Goal: Information Seeking & Learning: Learn about a topic

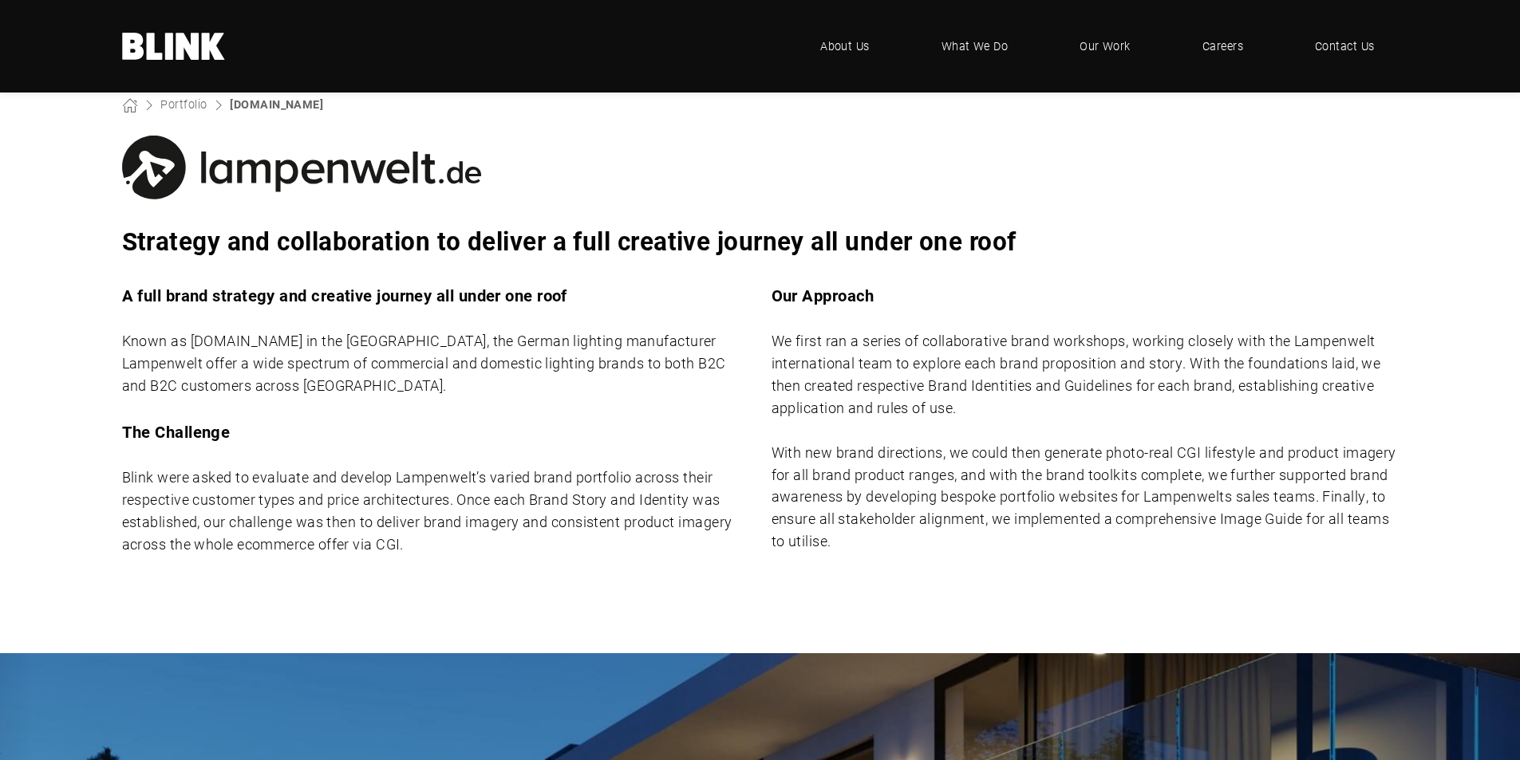
scroll to position [563, 0]
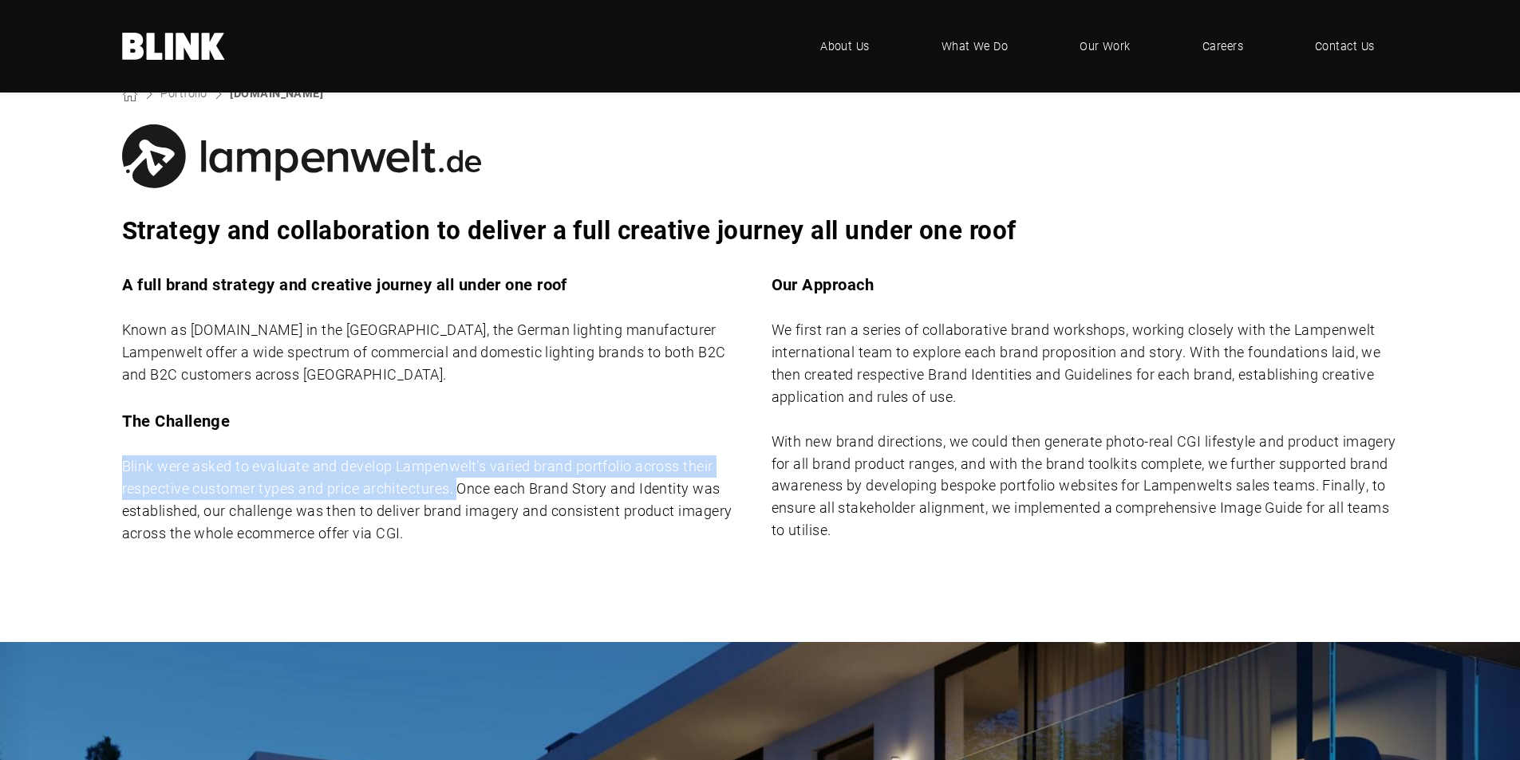
drag, startPoint x: 126, startPoint y: 468, endPoint x: 460, endPoint y: 488, distance: 335.0
click at [460, 488] on p "Blink were asked to evaluate and develop Lampenwelt’s varied brand portfolio ac…" at bounding box center [435, 500] width 627 height 89
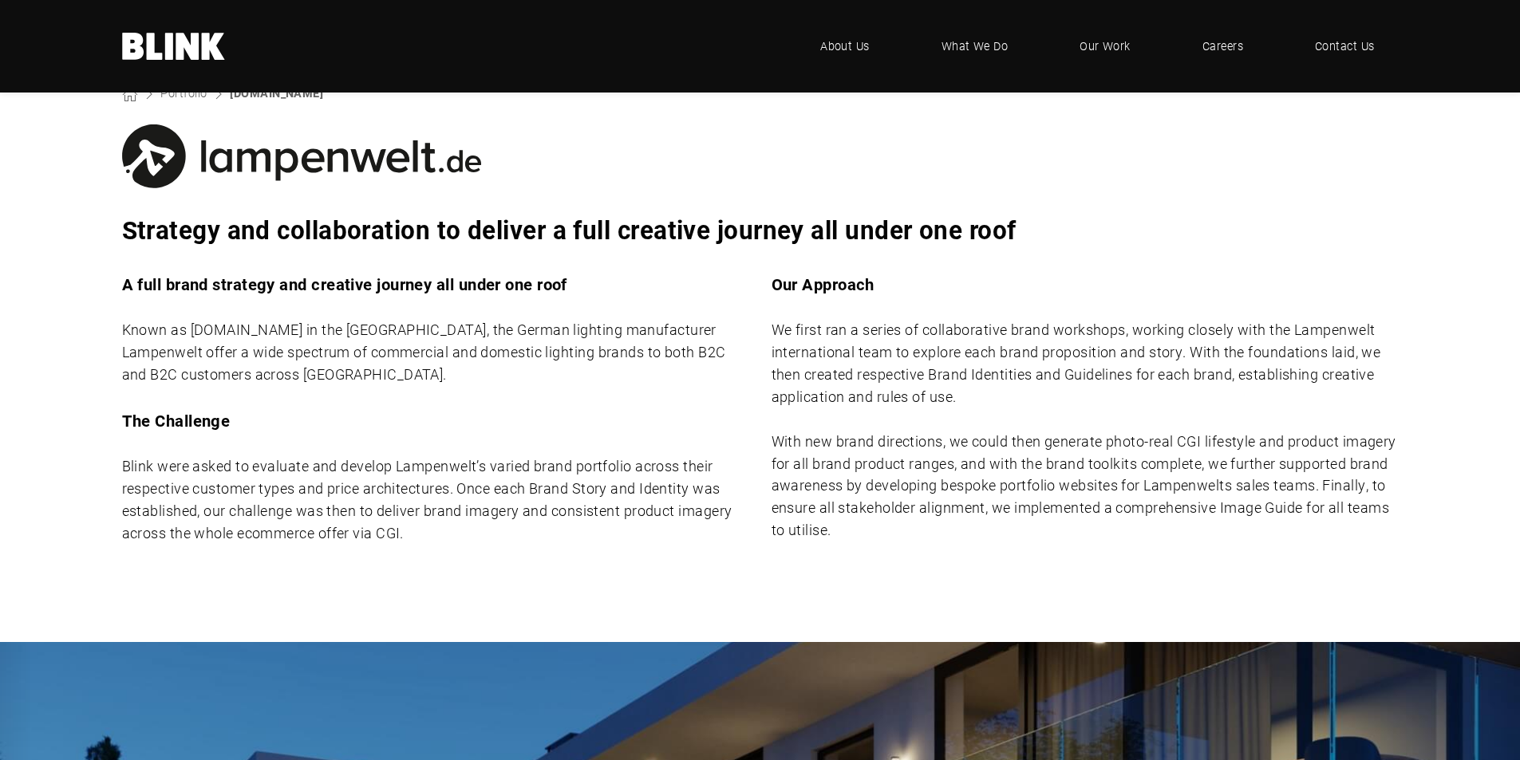
click at [283, 526] on p "Blink were asked to evaluate and develop Lampenwelt’s varied brand portfolio ac…" at bounding box center [435, 500] width 627 height 89
drag, startPoint x: 377, startPoint y: 533, endPoint x: 420, endPoint y: 533, distance: 43.1
click at [420, 533] on p "Blink were asked to evaluate and develop Lampenwelt’s varied brand portfolio ac…" at bounding box center [435, 500] width 627 height 89
click at [515, 545] on div "A full brand strategy and creative journey all under one roof Known as [DOMAIN_…" at bounding box center [760, 419] width 1277 height 294
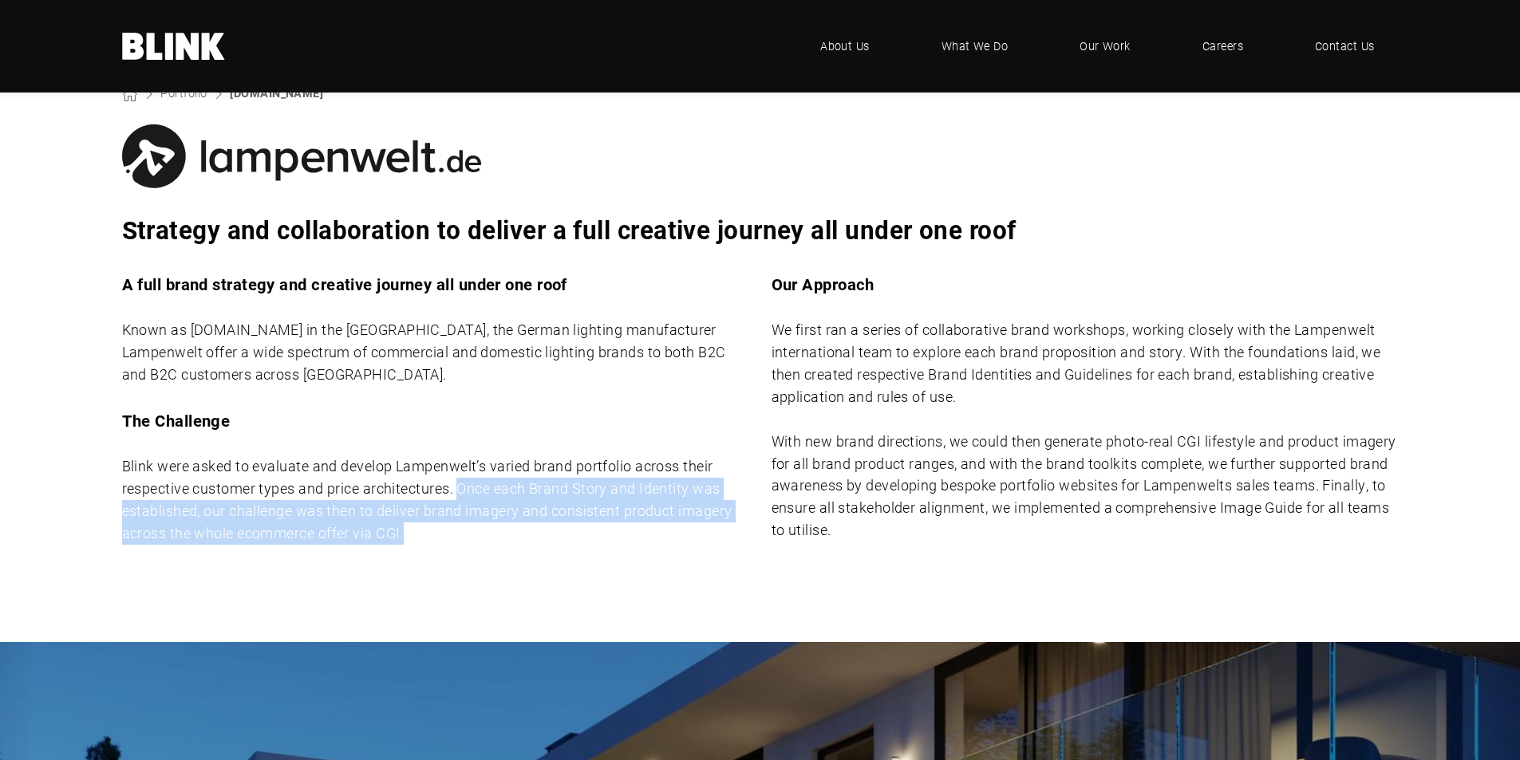
drag, startPoint x: 460, startPoint y: 492, endPoint x: 478, endPoint y: 527, distance: 39.3
click at [478, 527] on p "Blink were asked to evaluate and develop Lampenwelt’s varied brand portfolio ac…" at bounding box center [435, 500] width 627 height 89
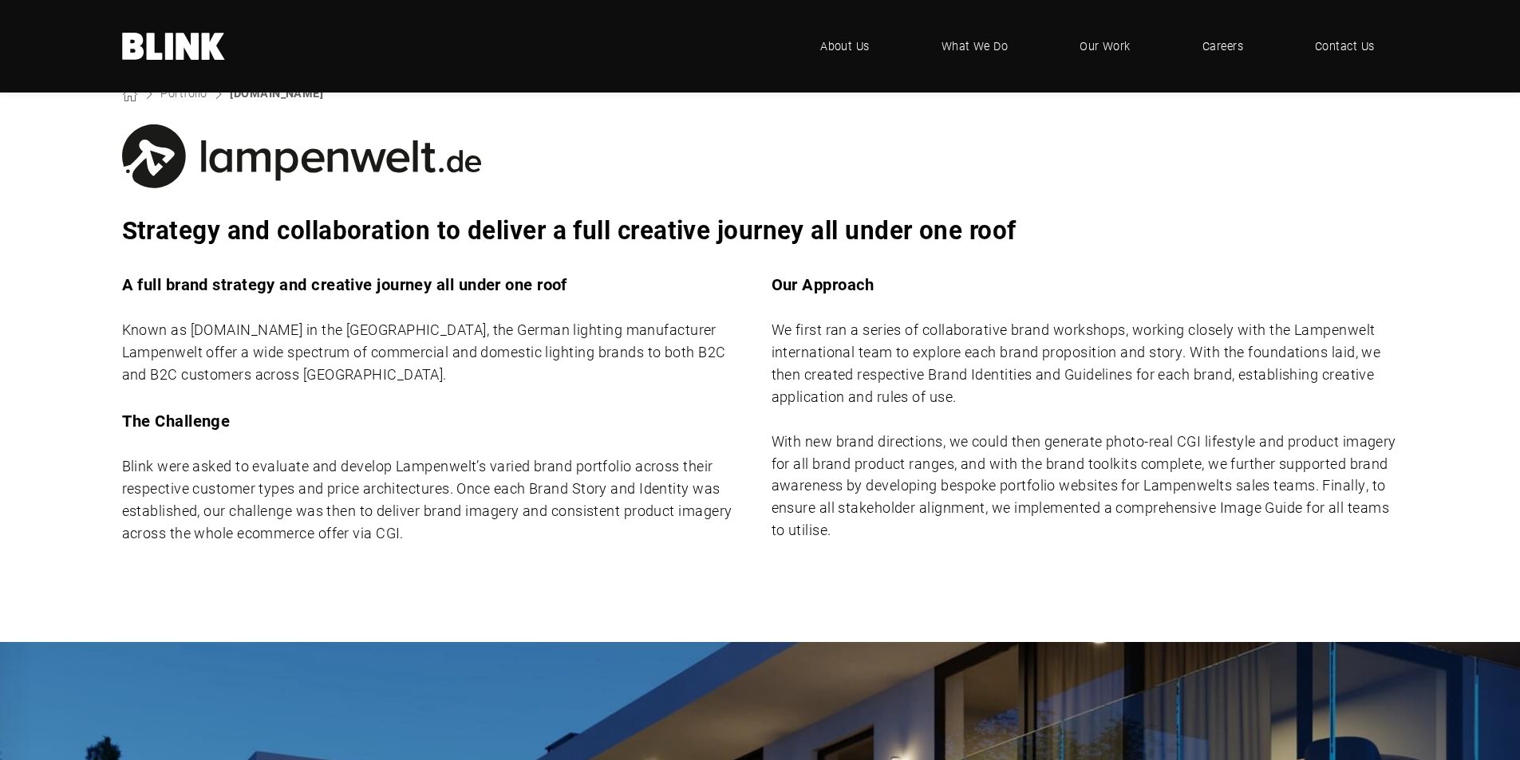
click at [806, 381] on p "We first ran a series of collaborative brand workshops, working closely with th…" at bounding box center [1085, 363] width 627 height 89
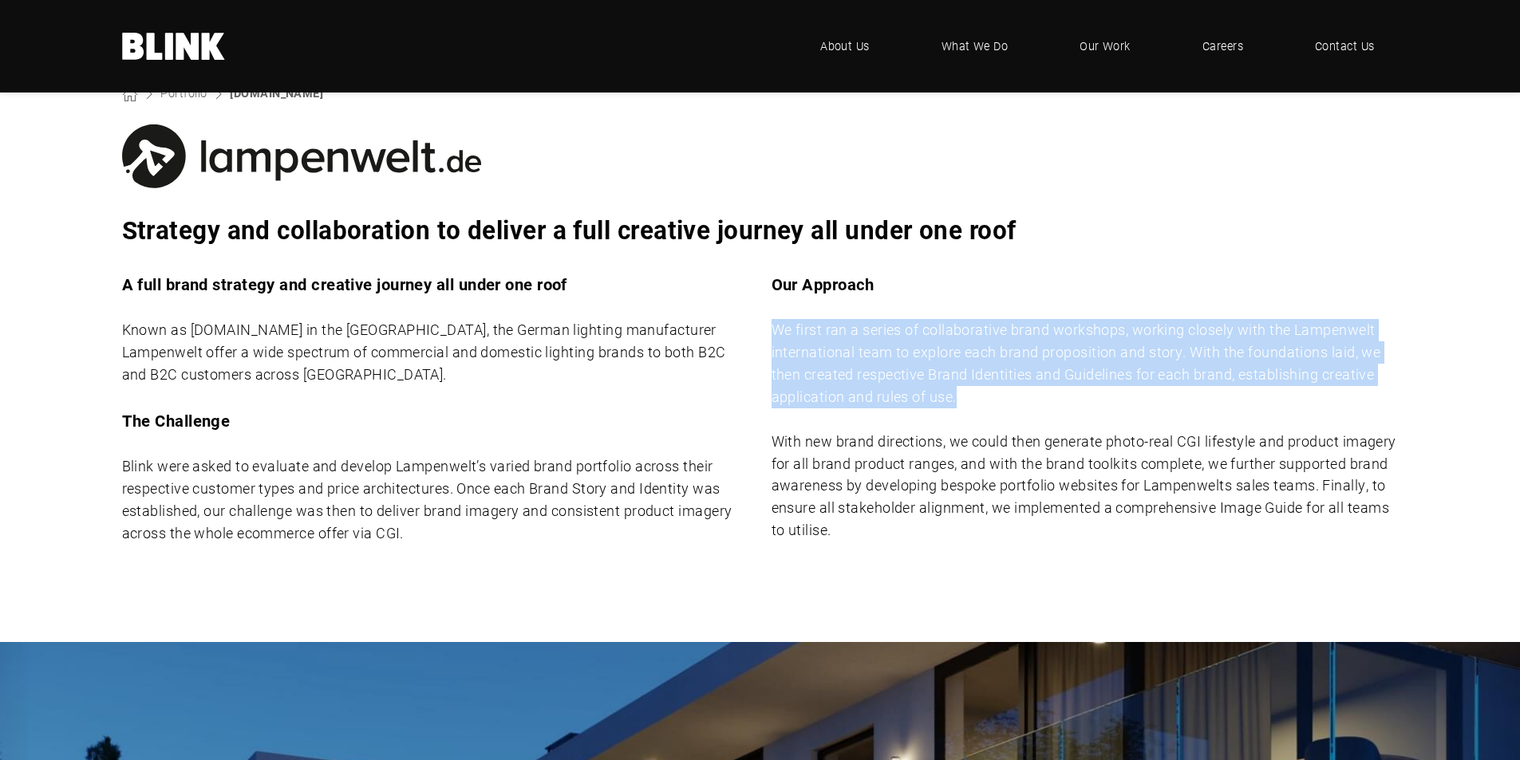
drag, startPoint x: 773, startPoint y: 328, endPoint x: 959, endPoint y: 397, distance: 198.5
click at [959, 397] on p "We first ran a series of collaborative brand workshops, working closely with th…" at bounding box center [1085, 363] width 627 height 89
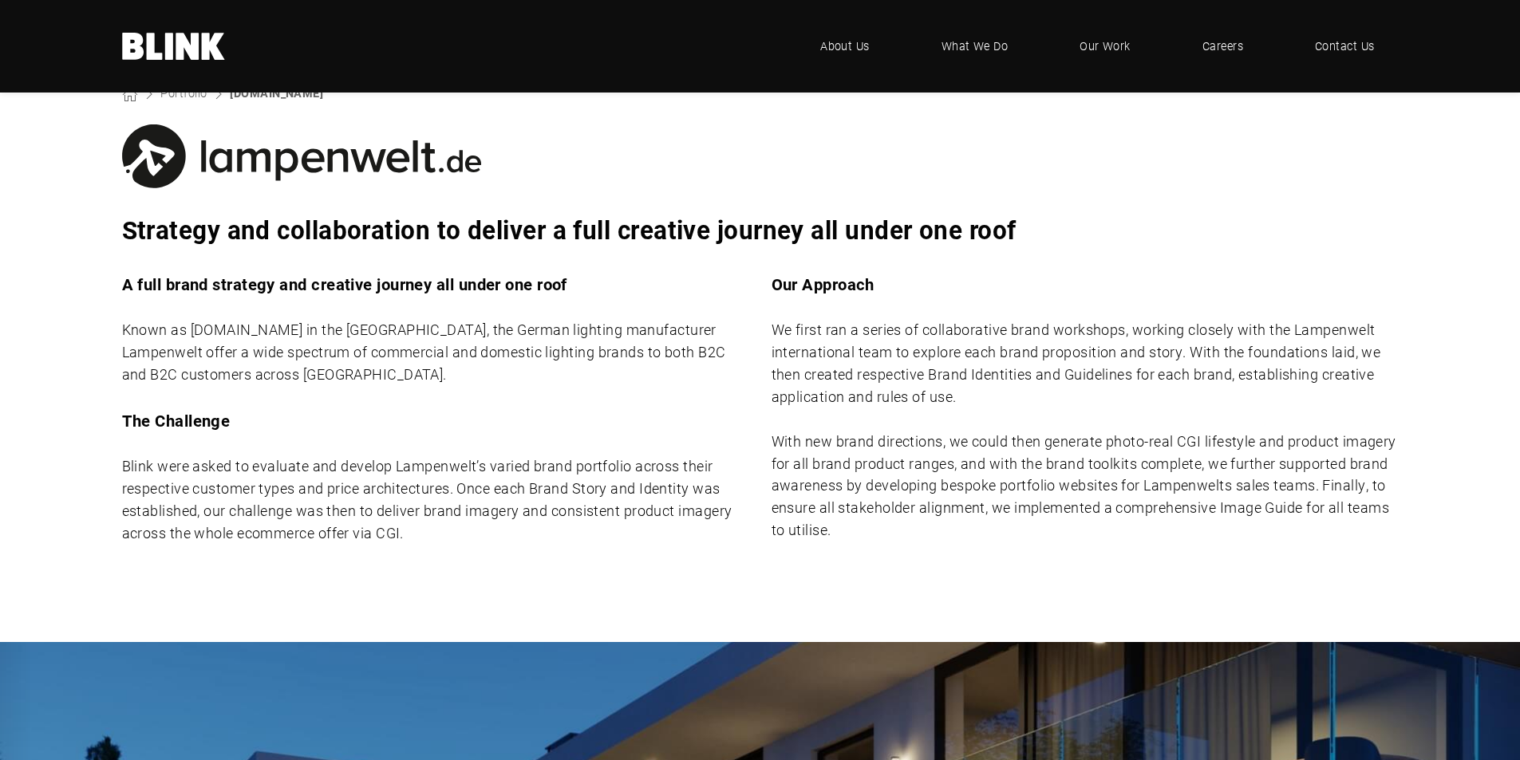
click at [789, 489] on p "With new brand directions, we could then generate photo-real CGI lifestyle and …" at bounding box center [1085, 486] width 627 height 111
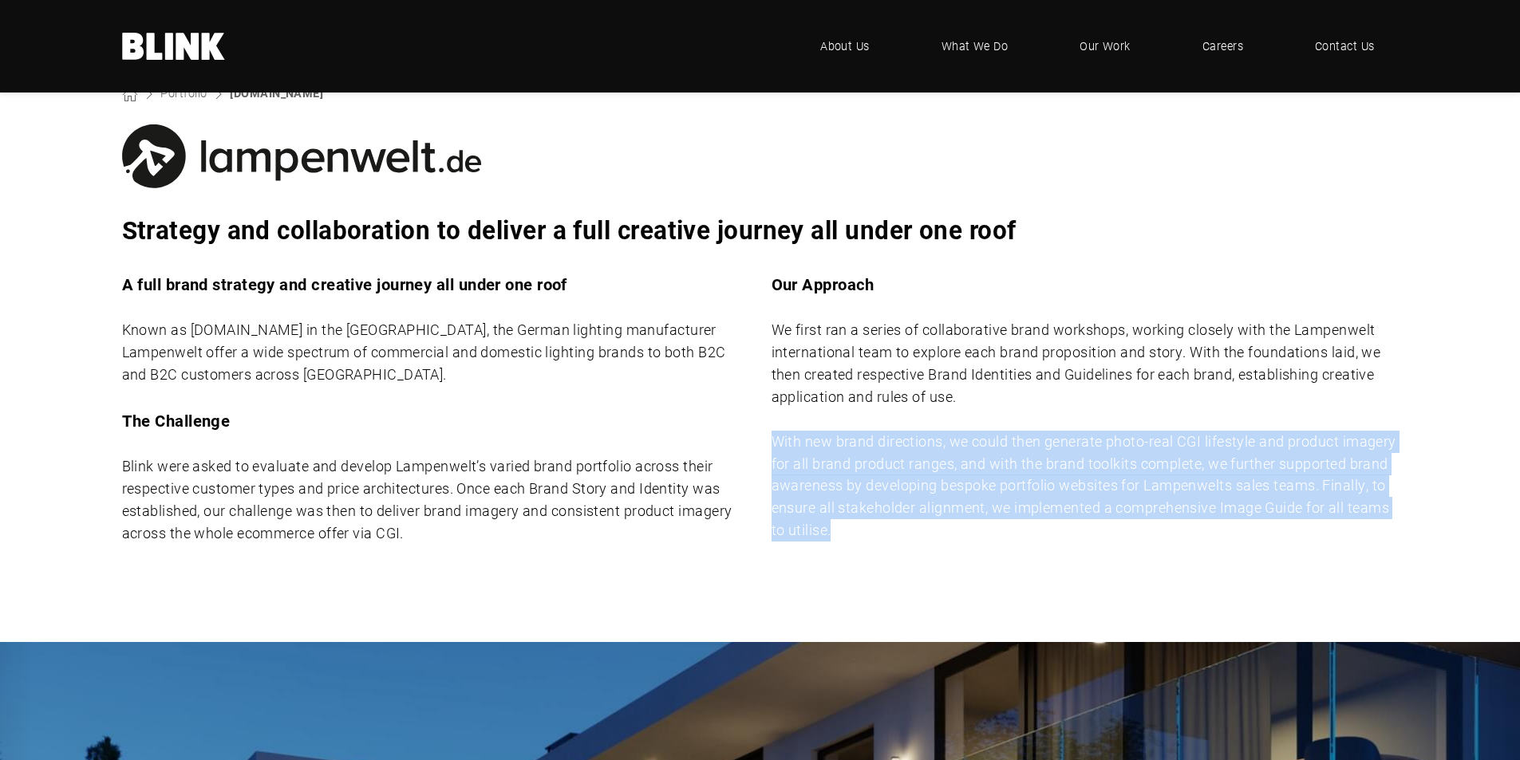
drag, startPoint x: 771, startPoint y: 443, endPoint x: 985, endPoint y: 531, distance: 231.5
click at [985, 531] on p "With new brand directions, we could then generate photo-real CGI lifestyle and …" at bounding box center [1085, 486] width 627 height 111
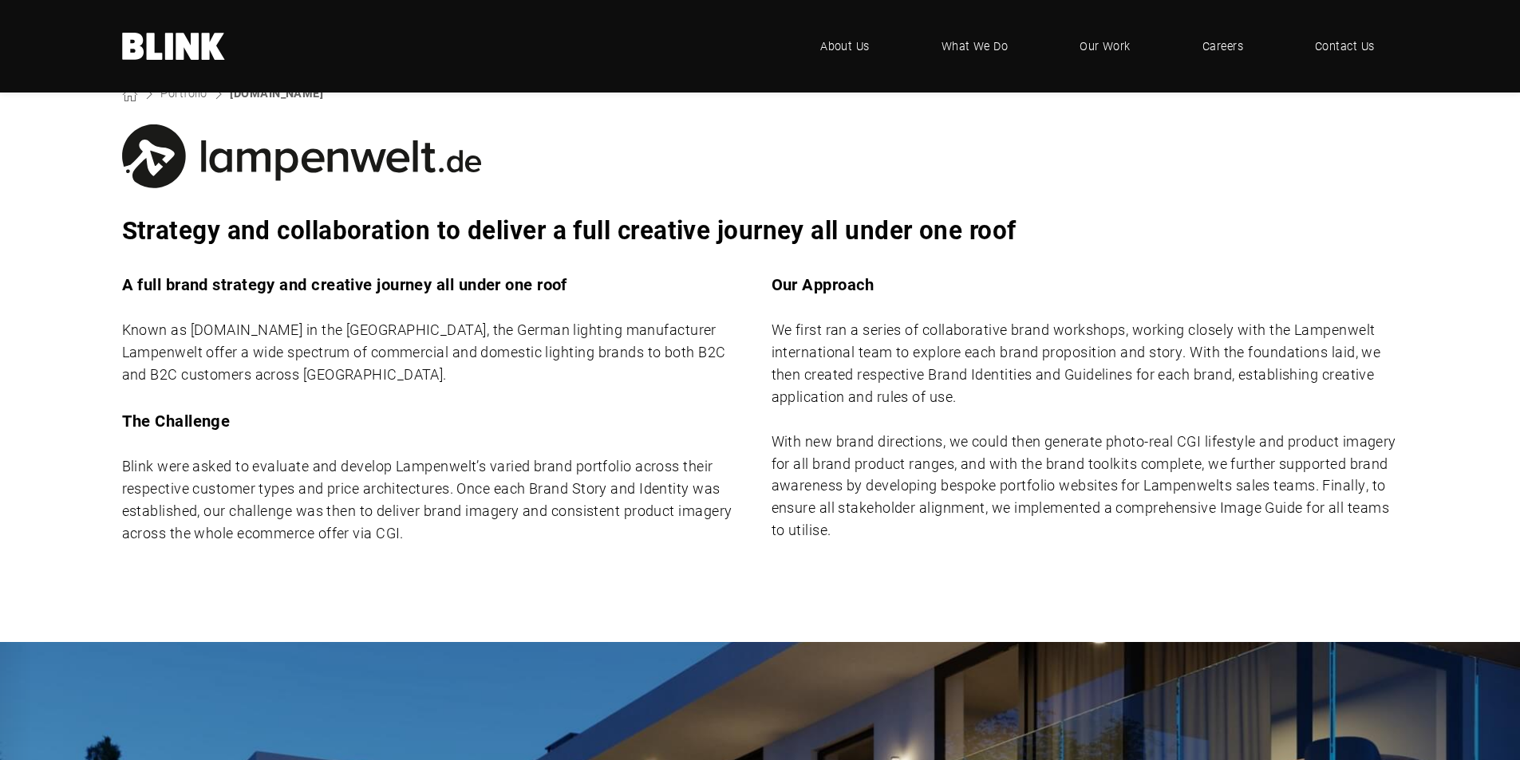
click at [725, 560] on div "A full brand strategy and creative journey all under one roof Known as [DOMAIN_…" at bounding box center [760, 419] width 1277 height 294
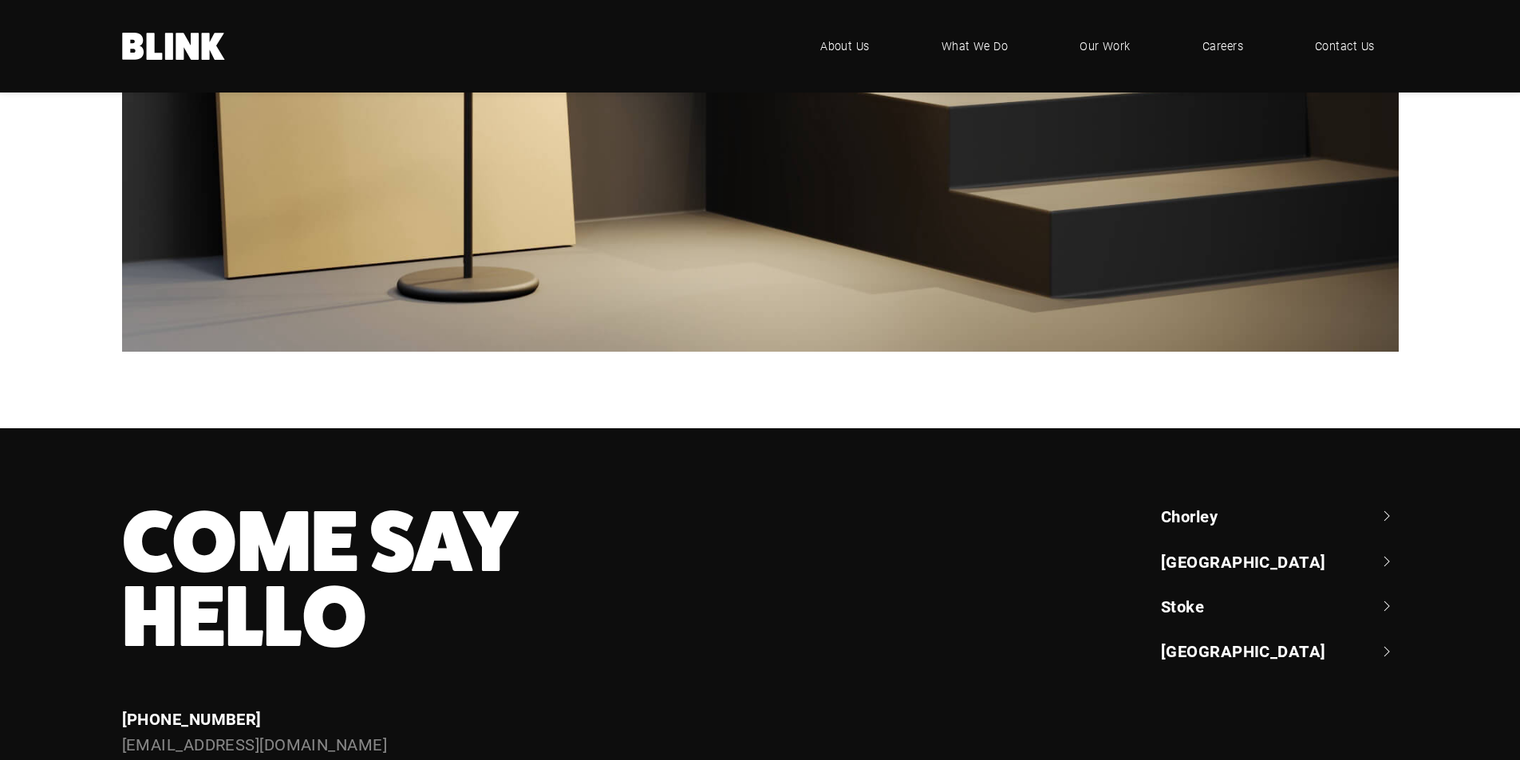
scroll to position [8782, 0]
